Goal: Complete application form: Complete application form

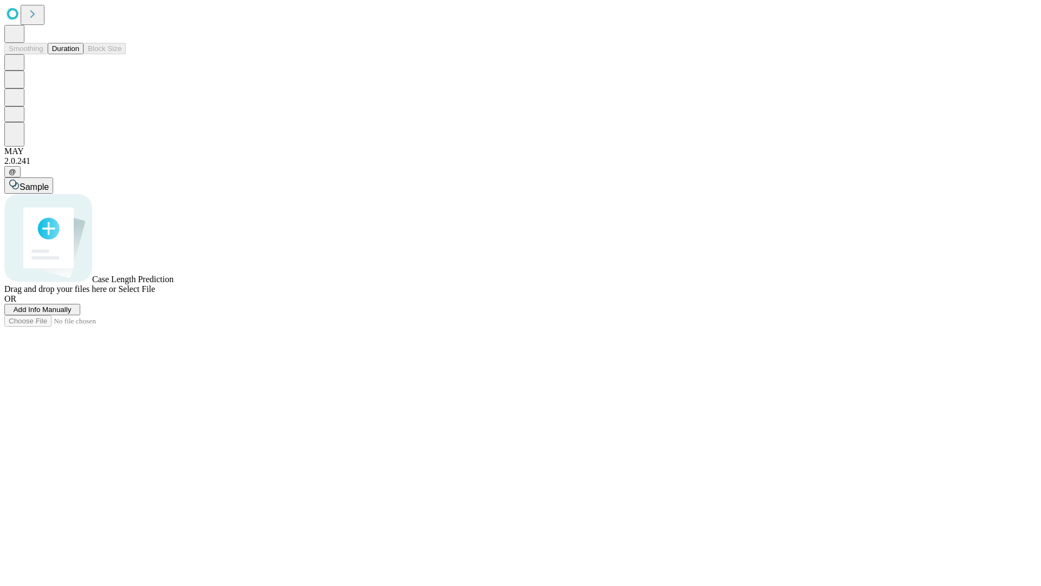
click at [72, 314] on span "Add Info Manually" at bounding box center [43, 309] width 58 height 8
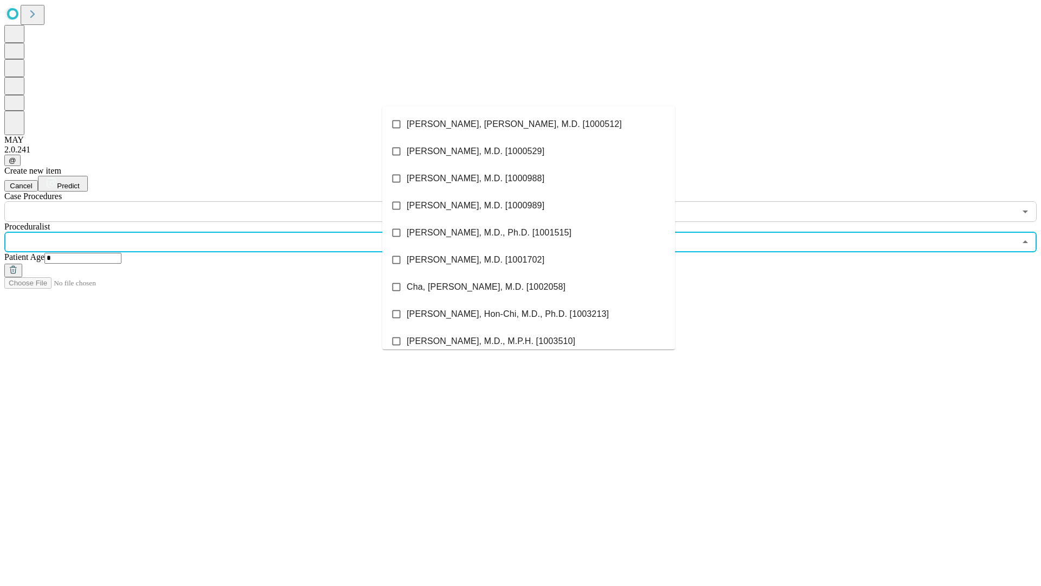
click at [529, 124] on li "[PERSON_NAME], [PERSON_NAME], M.D. [1000512]" at bounding box center [528, 124] width 293 height 27
click at [228, 201] on input "text" at bounding box center [510, 211] width 1012 height 21
